Goal: Task Accomplishment & Management: Use online tool/utility

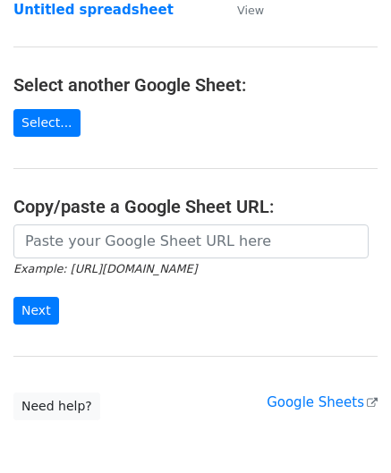
scroll to position [179, 0]
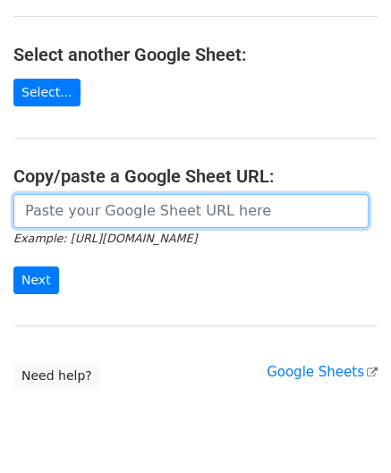
click at [96, 209] on input "url" at bounding box center [190, 211] width 355 height 34
paste input "https://docs.google.com/spreadsheets/d/121NhySRE3oW4RFa1qXzNS0SQpqF4YpEBcBpzuKG…"
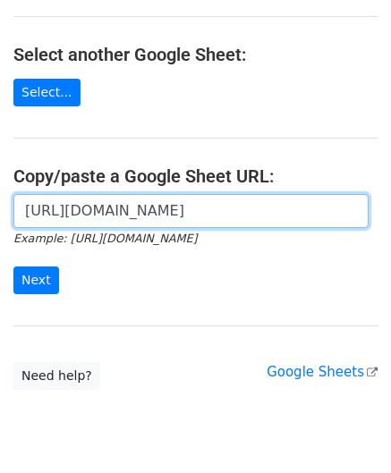
scroll to position [0, 401]
type input "https://docs.google.com/spreadsheets/d/121NhySRE3oW4RFa1qXzNS0SQpqF4YpEBcBpzuKG…"
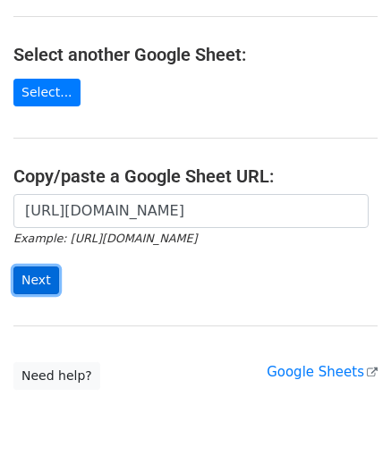
click at [38, 276] on input "Next" at bounding box center [36, 280] width 46 height 28
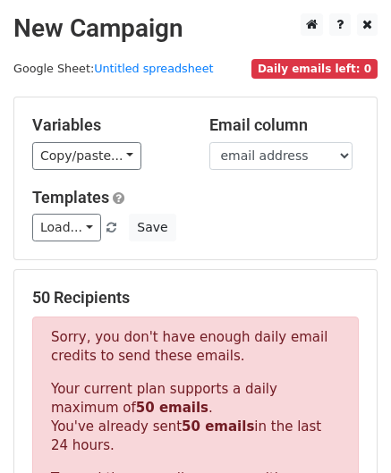
scroll to position [603, 0]
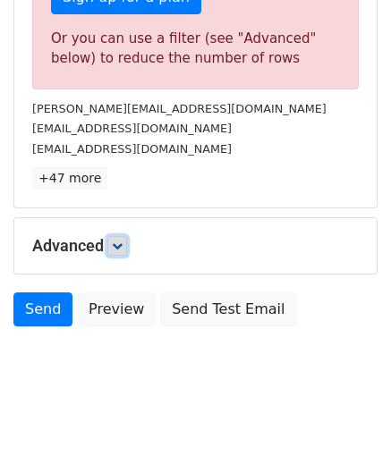
click at [111, 239] on link at bounding box center [117, 246] width 20 height 20
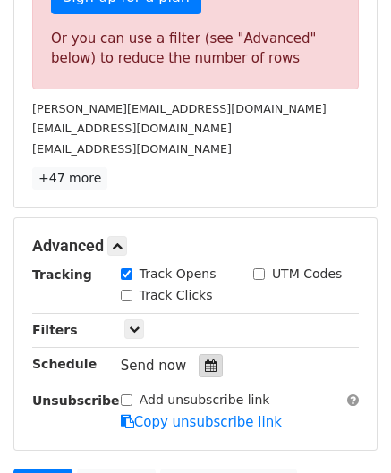
click at [205, 359] on icon at bounding box center [211, 365] width 12 height 13
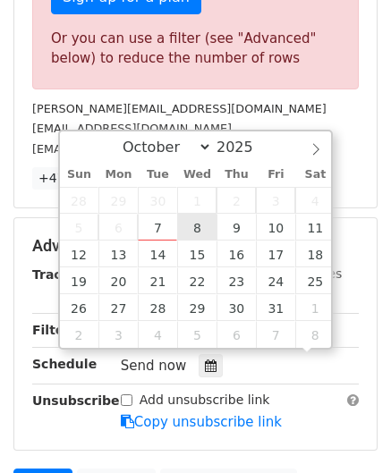
scroll to position [0, 0]
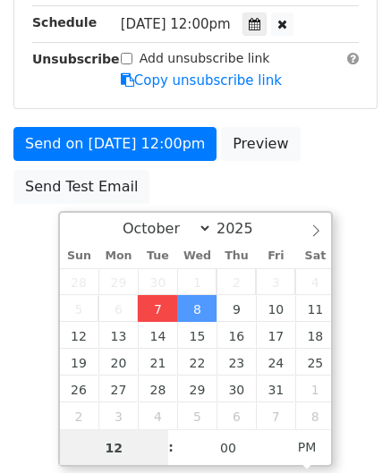
type input "[DATE] 12:00"
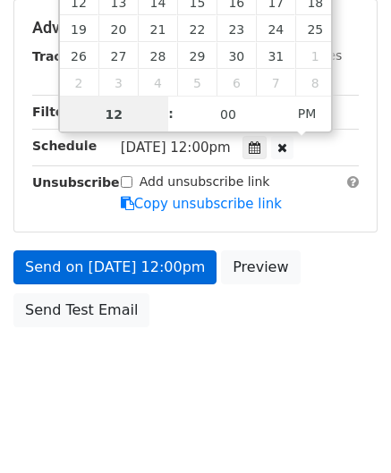
scroll to position [363, 0]
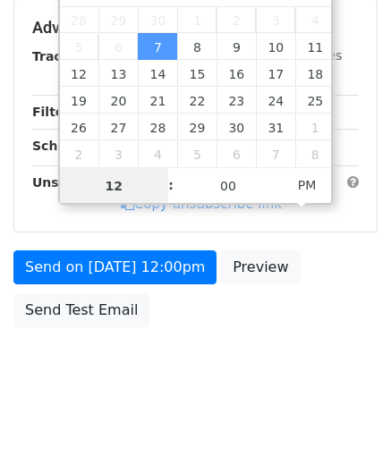
paste input "4"
type input "4"
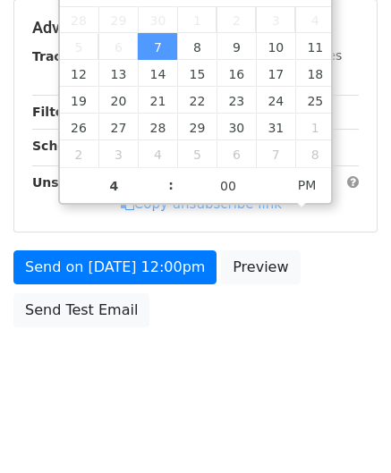
type input "[DATE] 16:00"
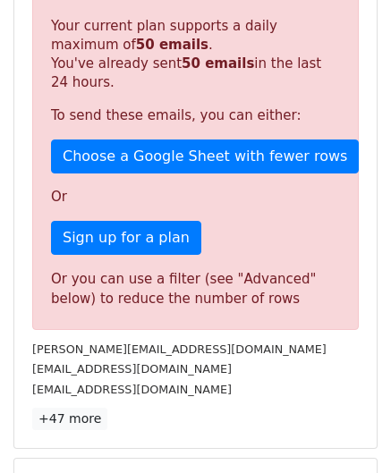
scroll to position [820, 0]
